Goal: Transaction & Acquisition: Book appointment/travel/reservation

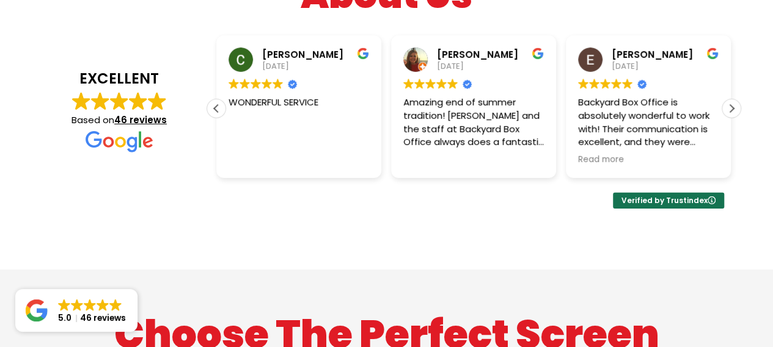
scroll to position [2015, 0]
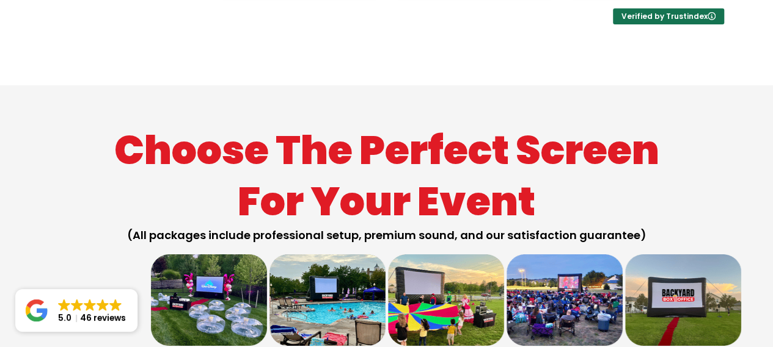
scroll to position [2015, 0]
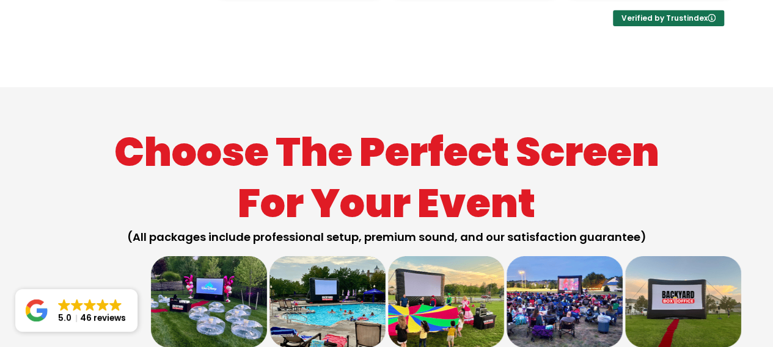
click at [575, 256] on img at bounding box center [564, 302] width 116 height 92
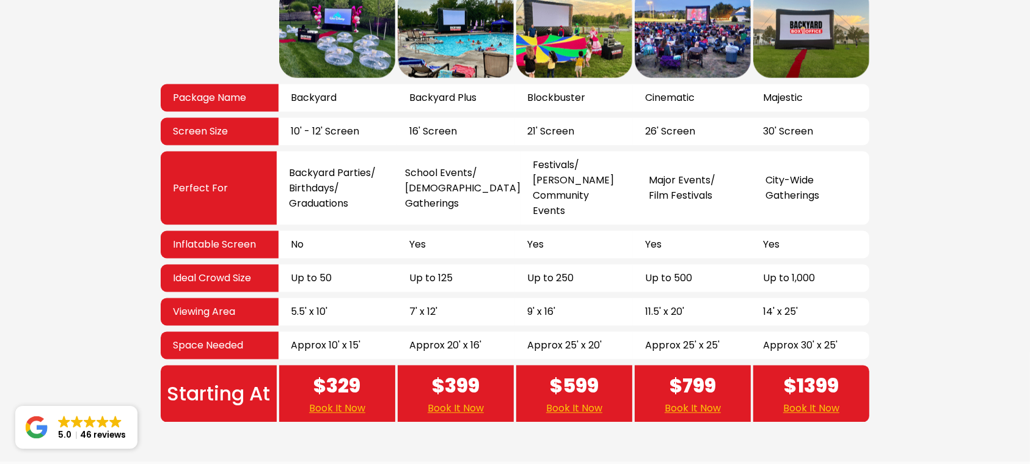
scroll to position [2306, 0]
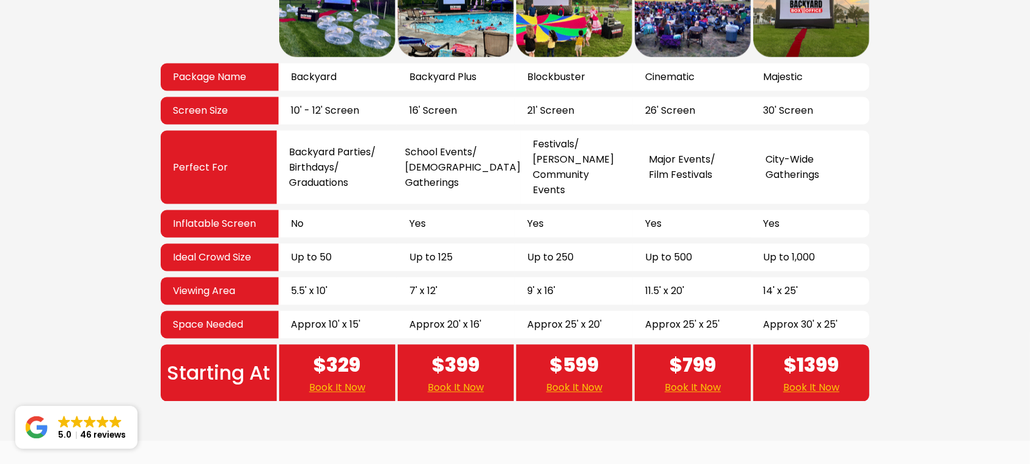
click at [690, 347] on span "$799" at bounding box center [692, 365] width 46 height 29
click at [707, 347] on link "Book It Now" at bounding box center [692, 387] width 56 height 15
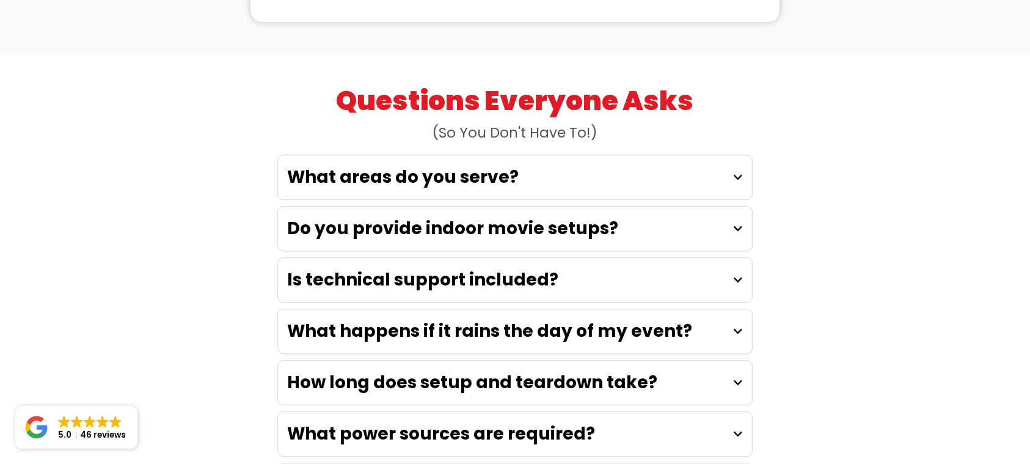
scroll to position [3283, 0]
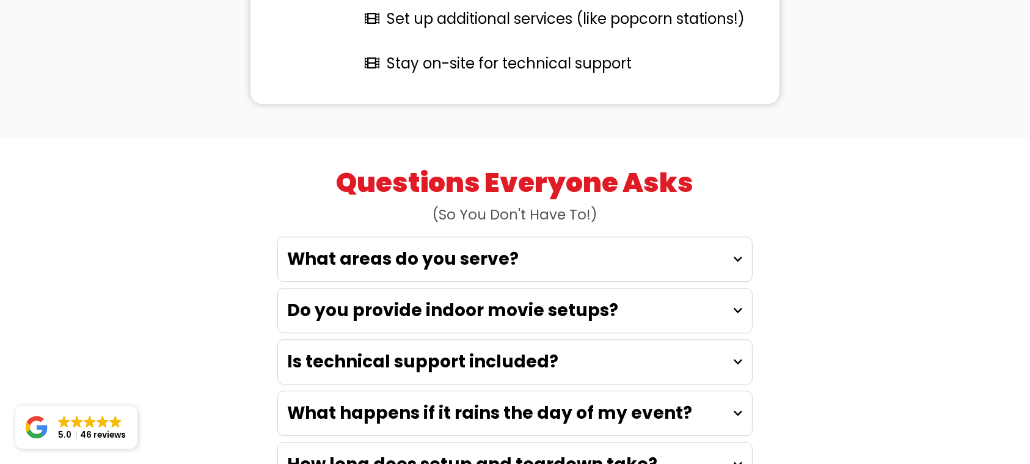
click at [500, 349] on strong "Is technical support included?" at bounding box center [422, 361] width 271 height 24
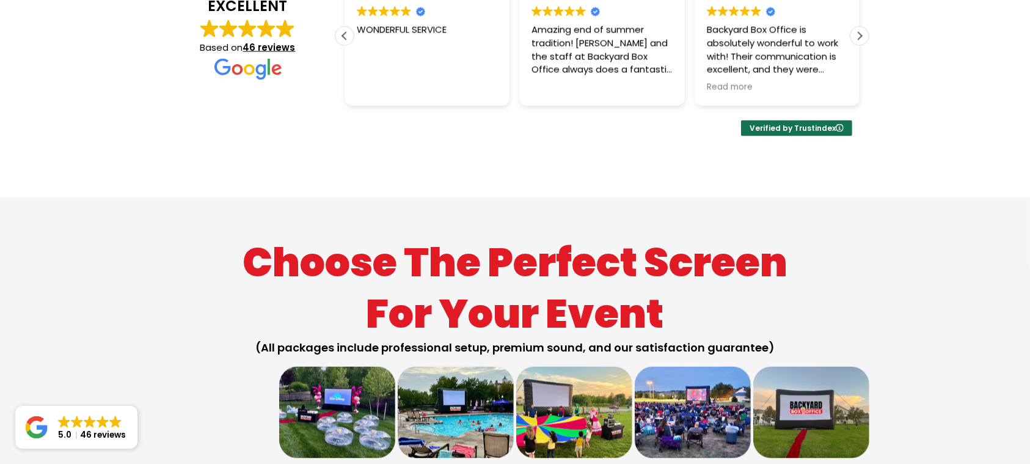
scroll to position [1899, 0]
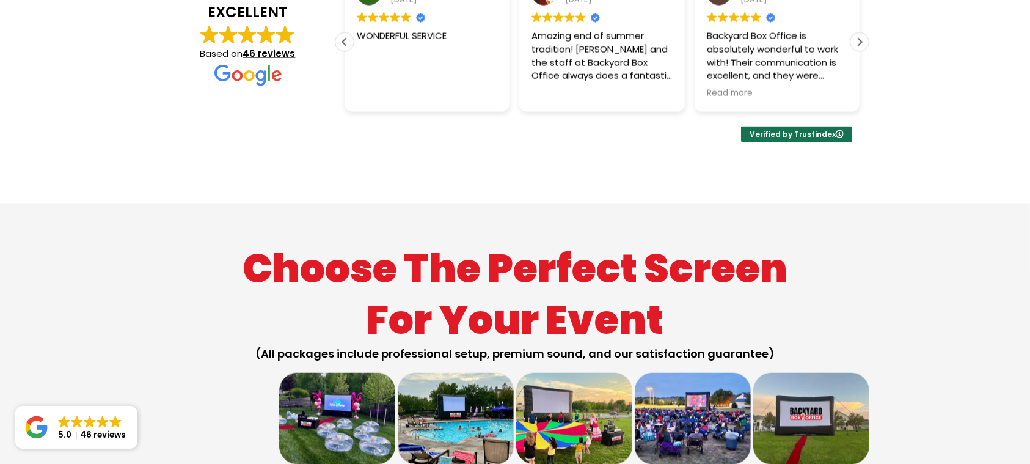
drag, startPoint x: 457, startPoint y: 188, endPoint x: 540, endPoint y: 180, distance: 82.8
click at [540, 346] on h2 "(All packages include professional setup, premium sound, and our satisfaction g…" at bounding box center [515, 353] width 708 height 14
click at [555, 346] on h2 "(All packages include professional setup, premium sound, and our satisfaction g…" at bounding box center [515, 353] width 708 height 14
drag, startPoint x: 590, startPoint y: 189, endPoint x: 688, endPoint y: 187, distance: 97.7
click at [688, 346] on h2 "(All packages include professional setup, premium sound, and our satisfaction g…" at bounding box center [515, 353] width 708 height 14
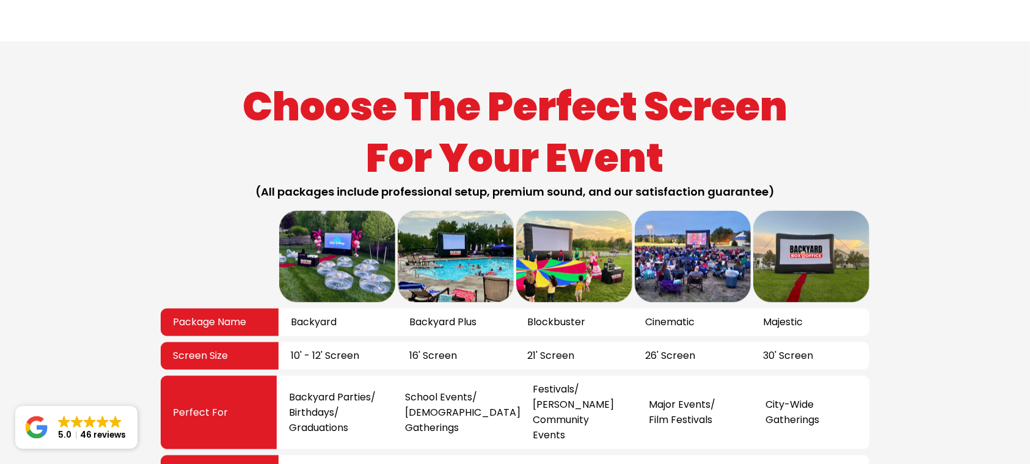
scroll to position [2062, 0]
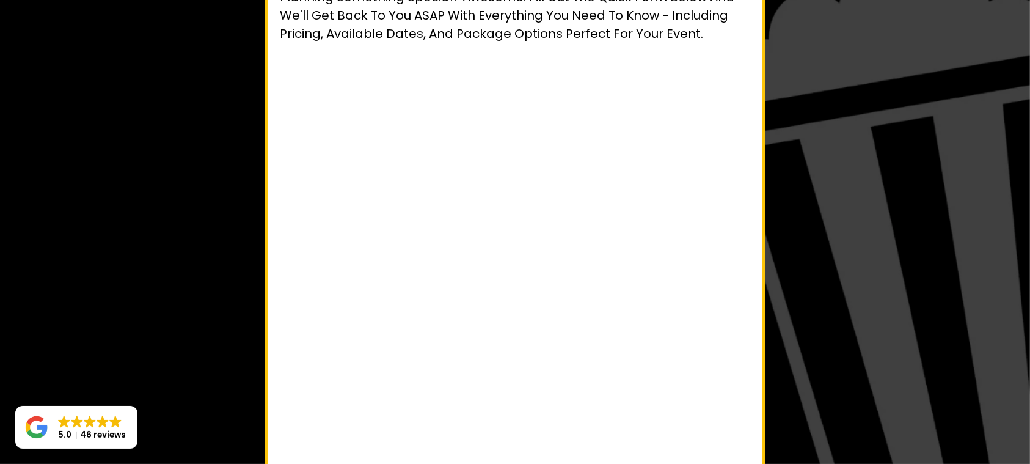
scroll to position [272, 0]
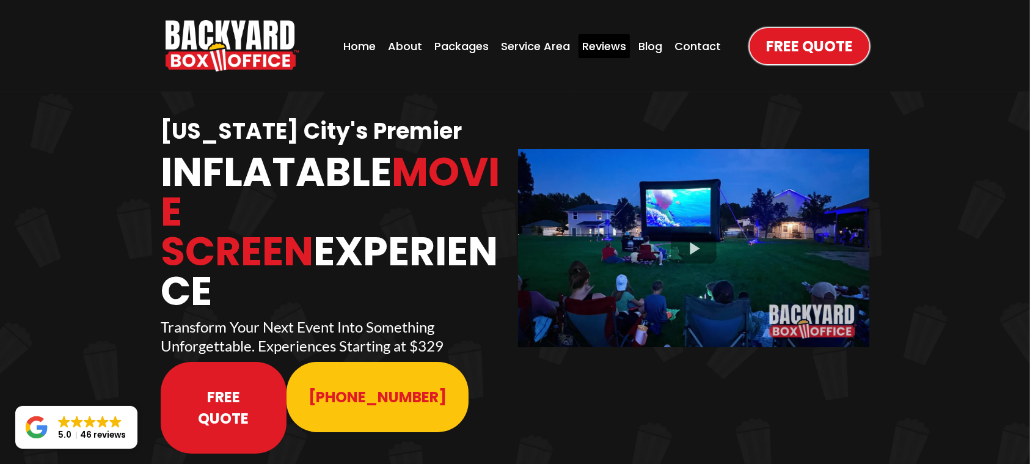
click at [620, 45] on div "Reviews" at bounding box center [603, 46] width 51 height 24
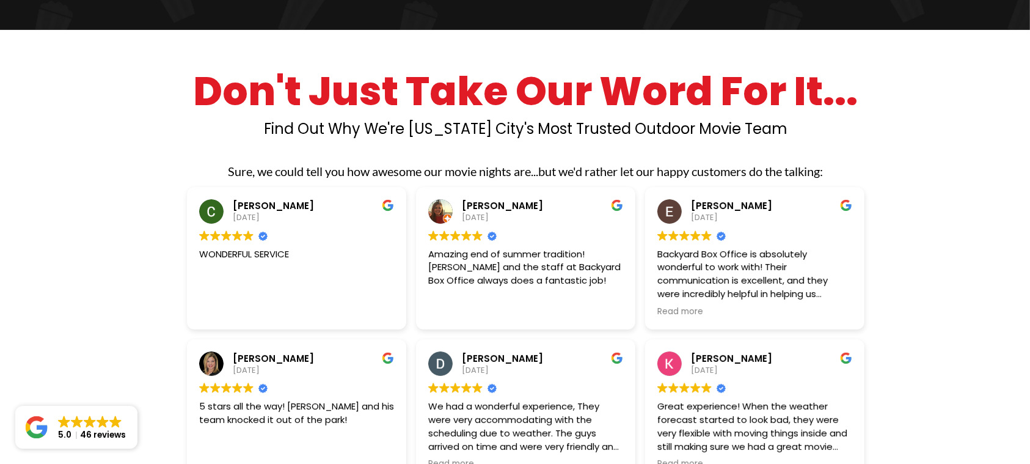
scroll to position [244, 0]
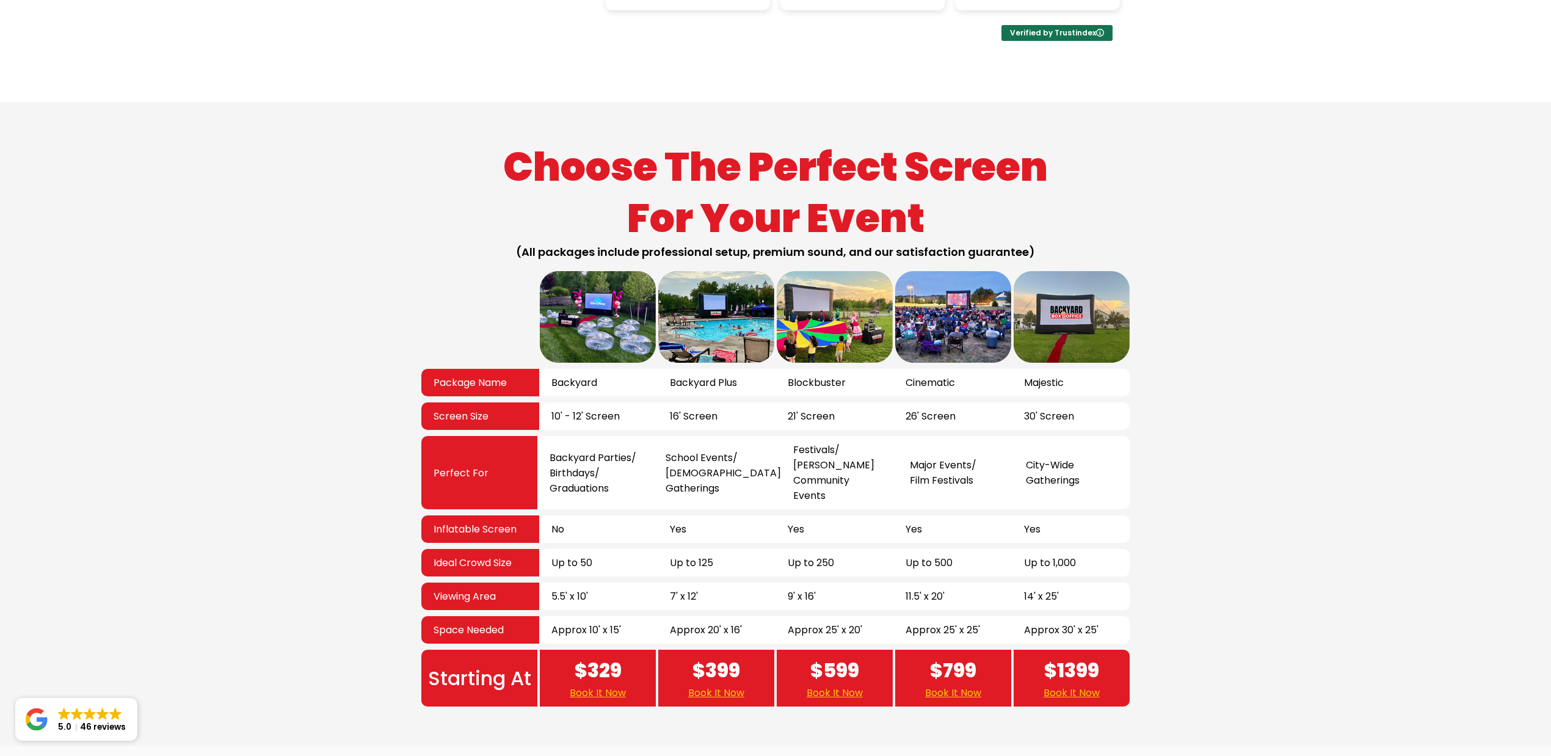
scroll to position [2035, 0]
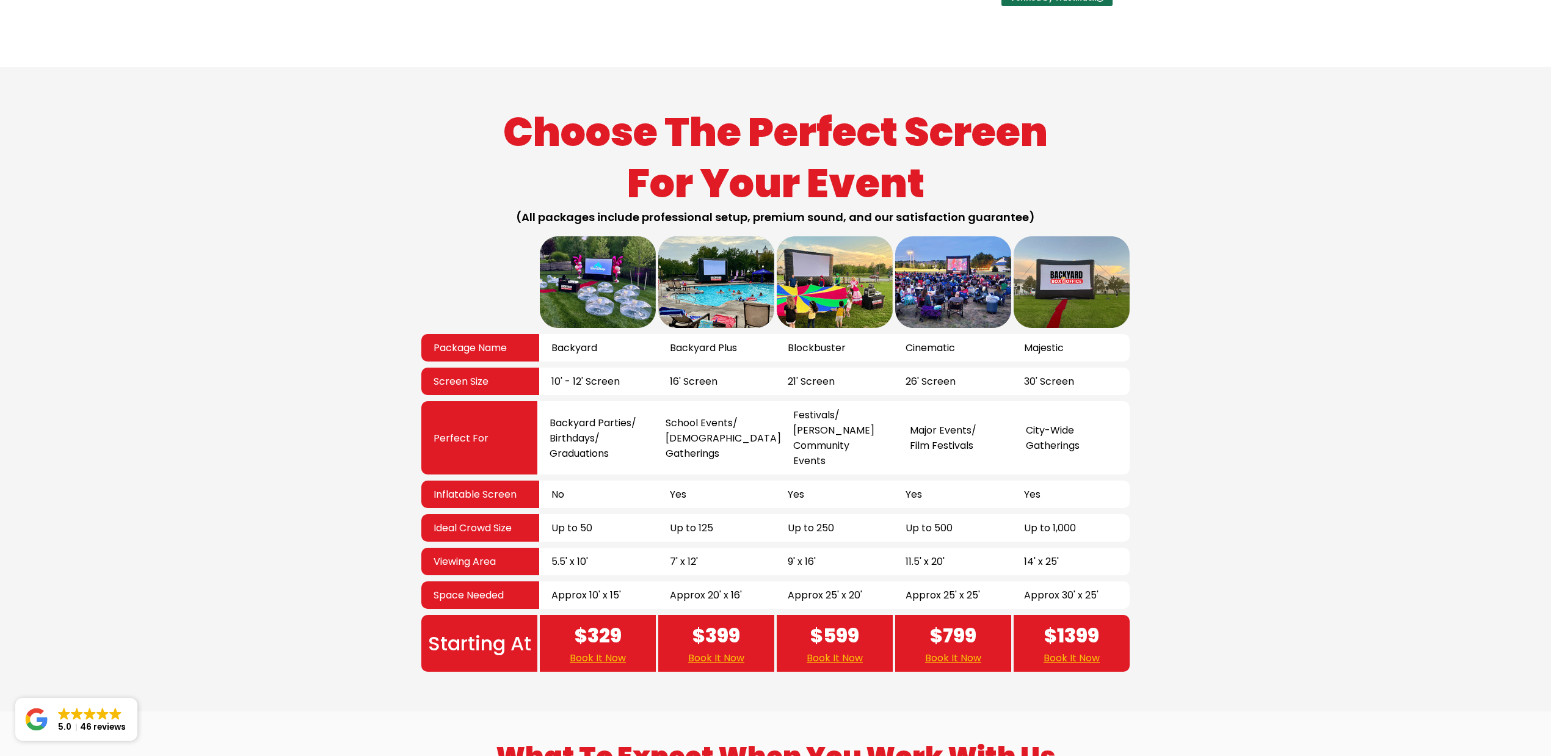
click at [940, 463] on link "Book It Now" at bounding box center [953, 657] width 56 height 15
